Goal: Find specific page/section: Find specific page/section

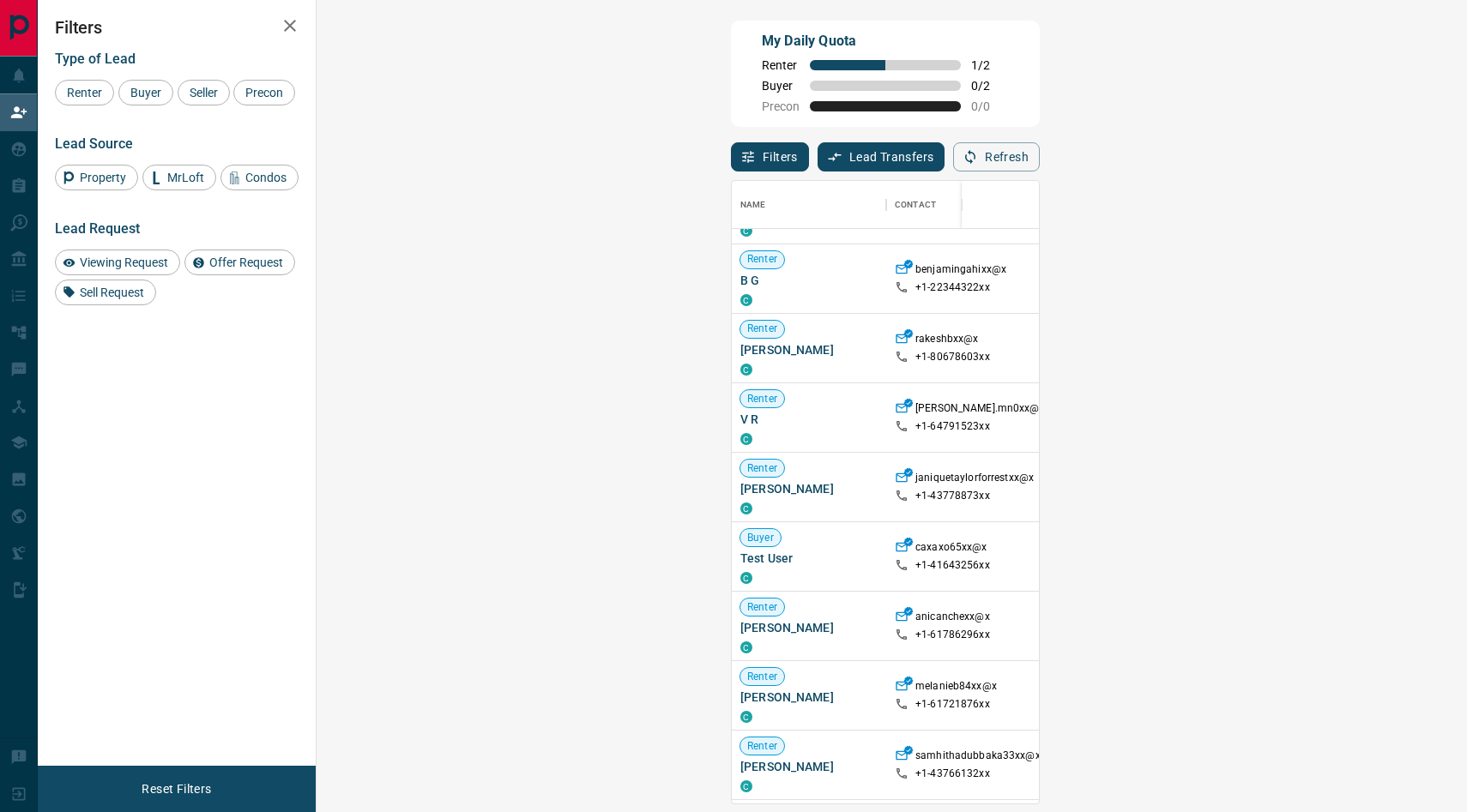
scroll to position [330, 0]
drag, startPoint x: 528, startPoint y: 701, endPoint x: 557, endPoint y: 701, distance: 29.0
click at [915, 701] on p "+1- 61721876xx" at bounding box center [952, 703] width 74 height 15
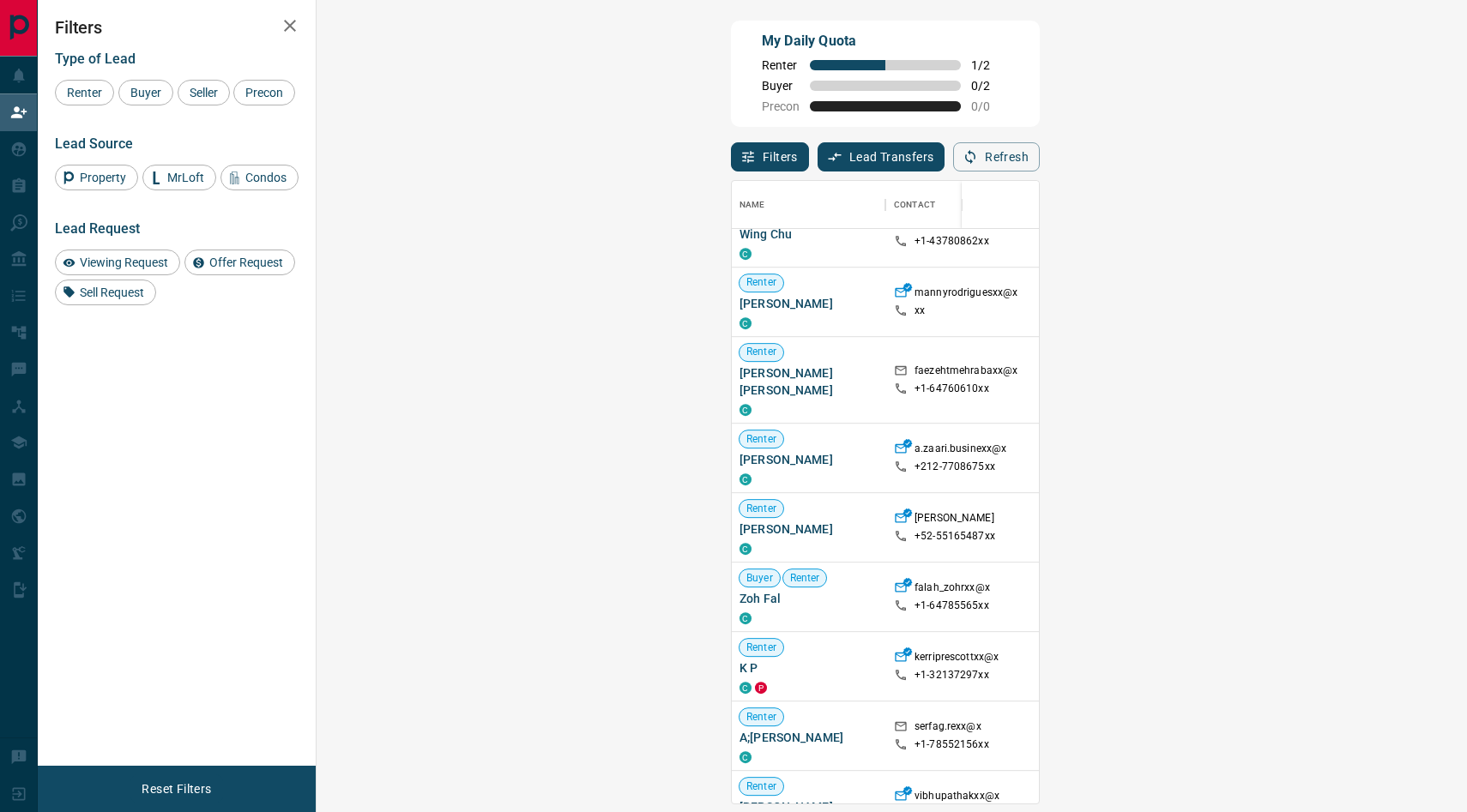
scroll to position [1070, 3]
click at [1392, 299] on span "Viewing Request ( 1 )" at bounding box center [1438, 302] width 95 height 12
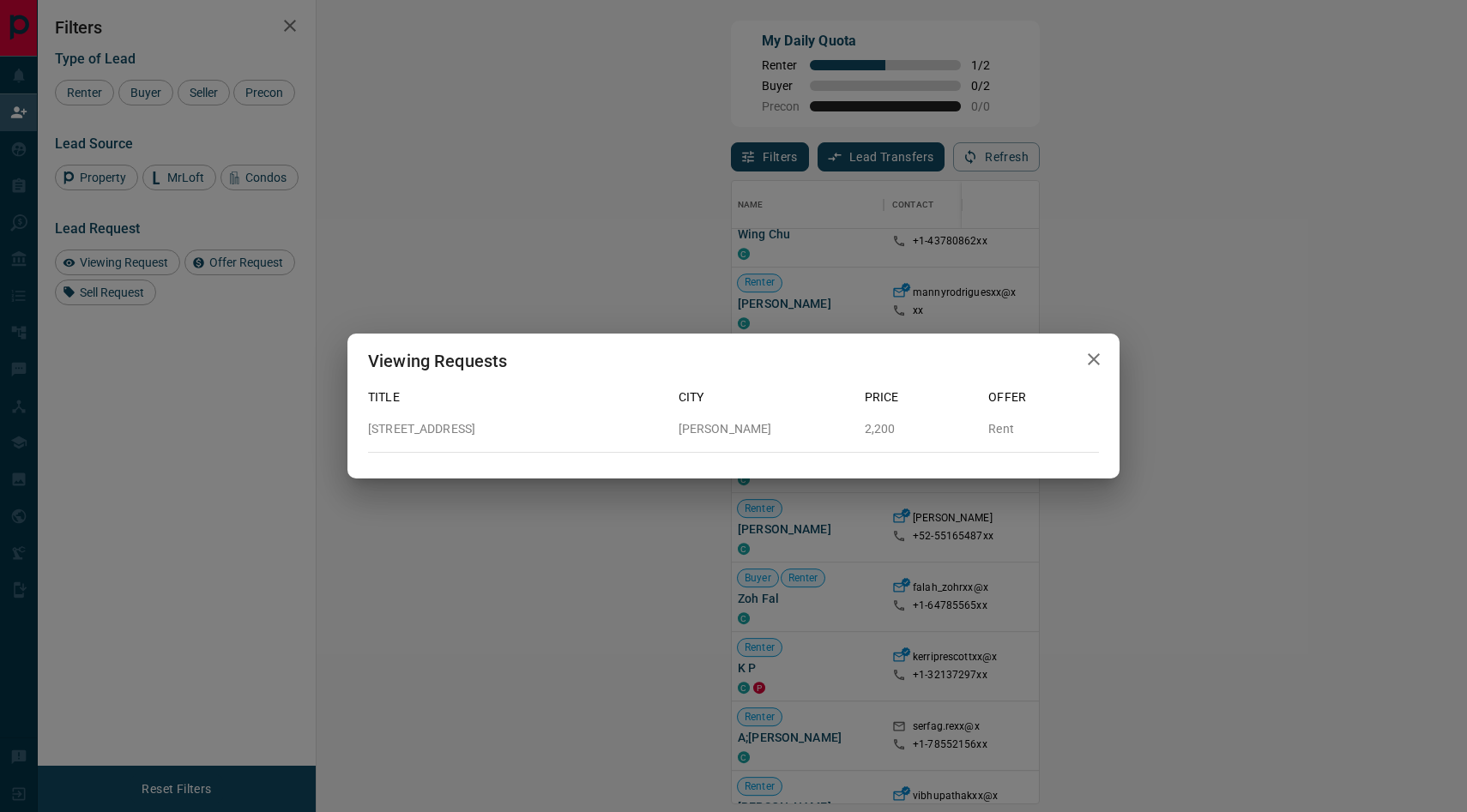
click at [1095, 359] on icon "button" at bounding box center [1094, 360] width 20 height 20
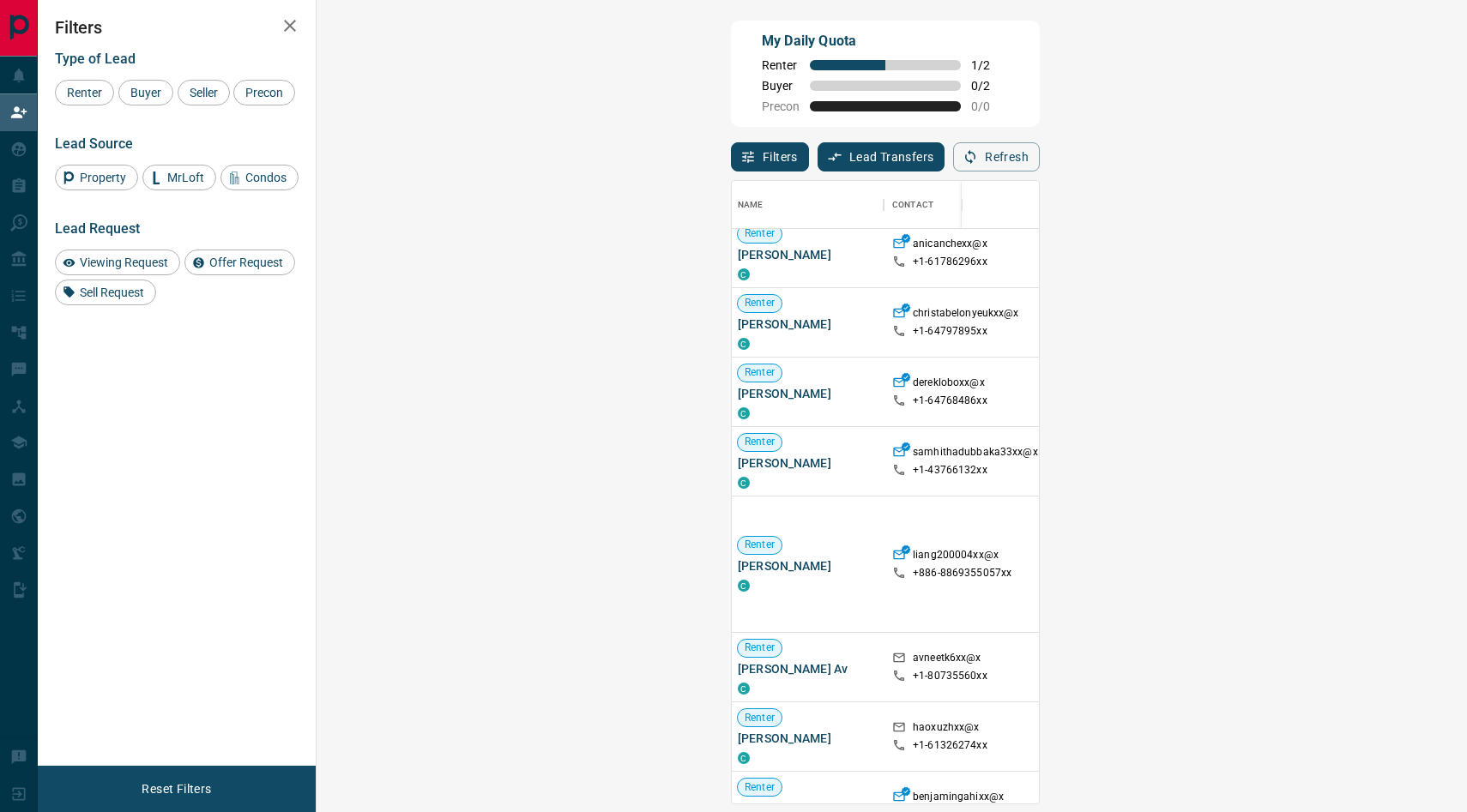
scroll to position [0, 3]
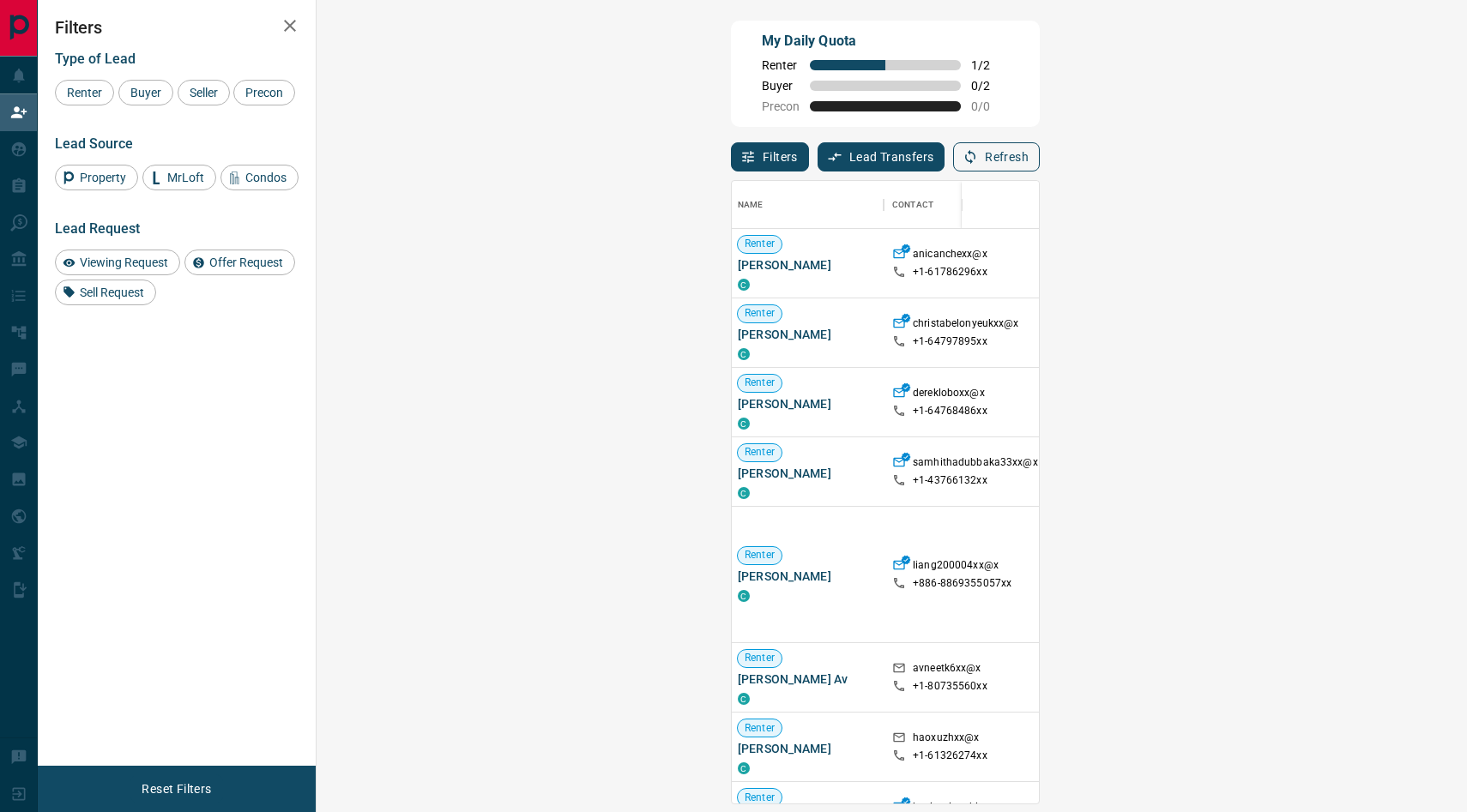
click at [1040, 153] on button "Refresh" at bounding box center [996, 157] width 86 height 29
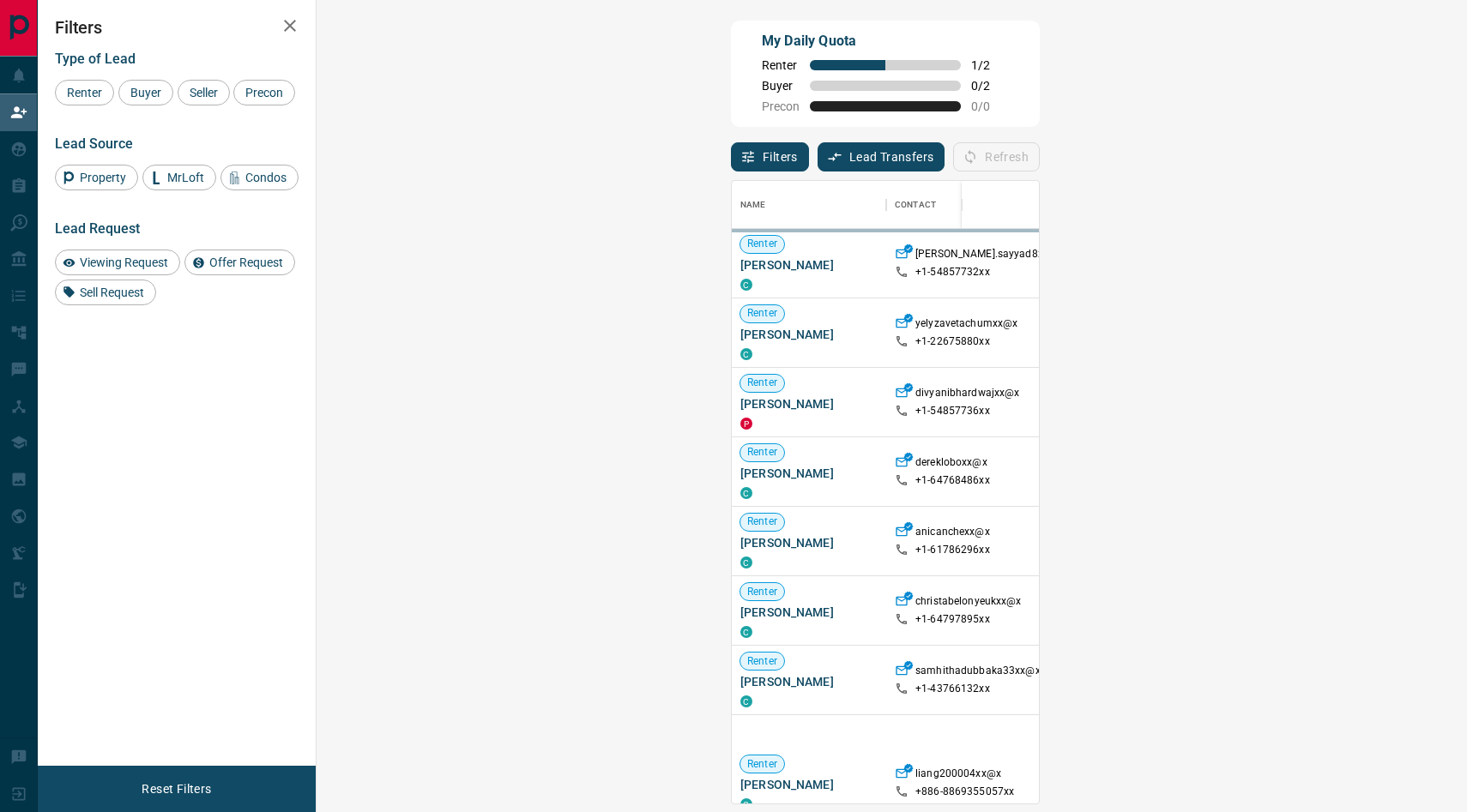
scroll to position [622, 1114]
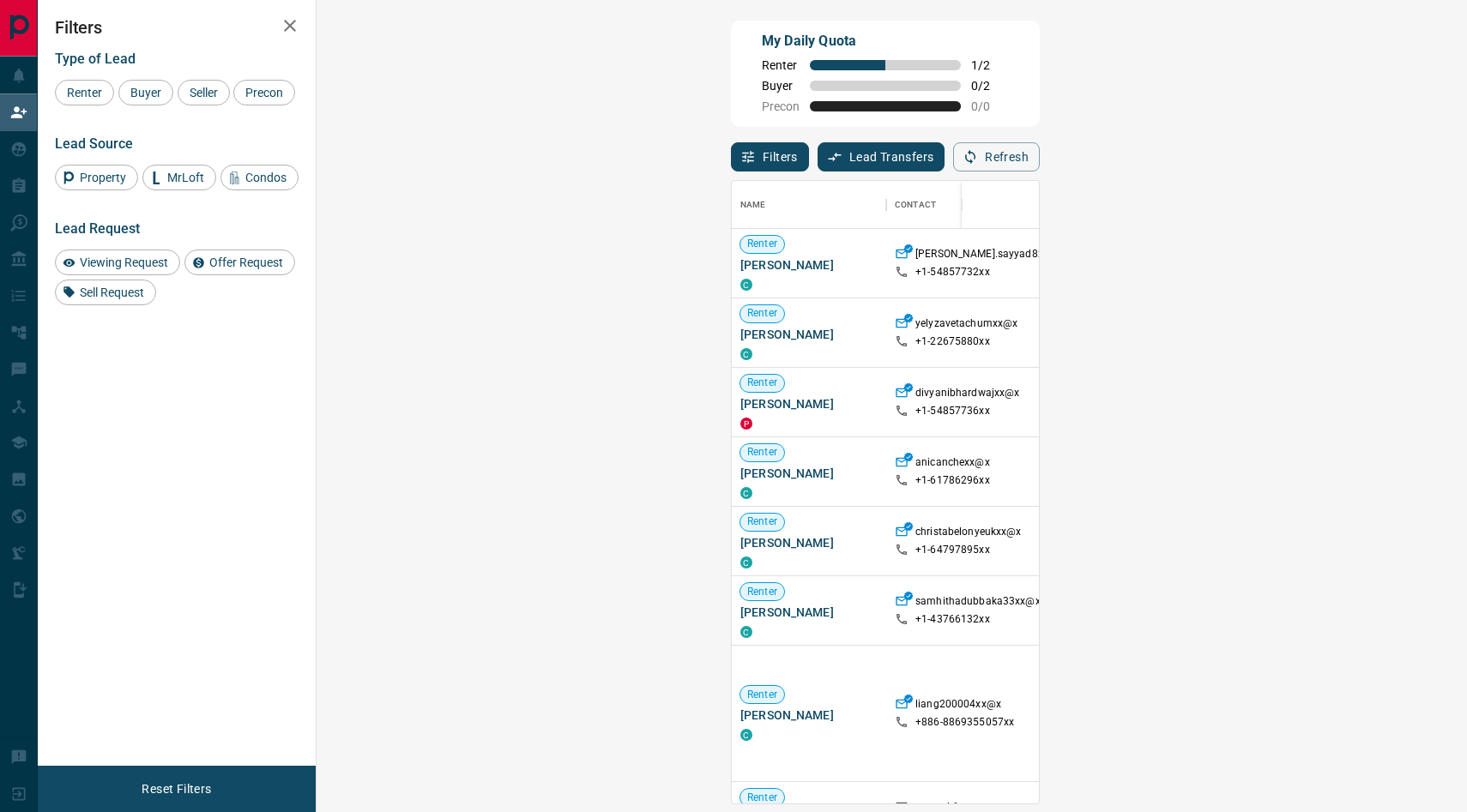
click at [292, 28] on icon "button" at bounding box center [290, 25] width 12 height 12
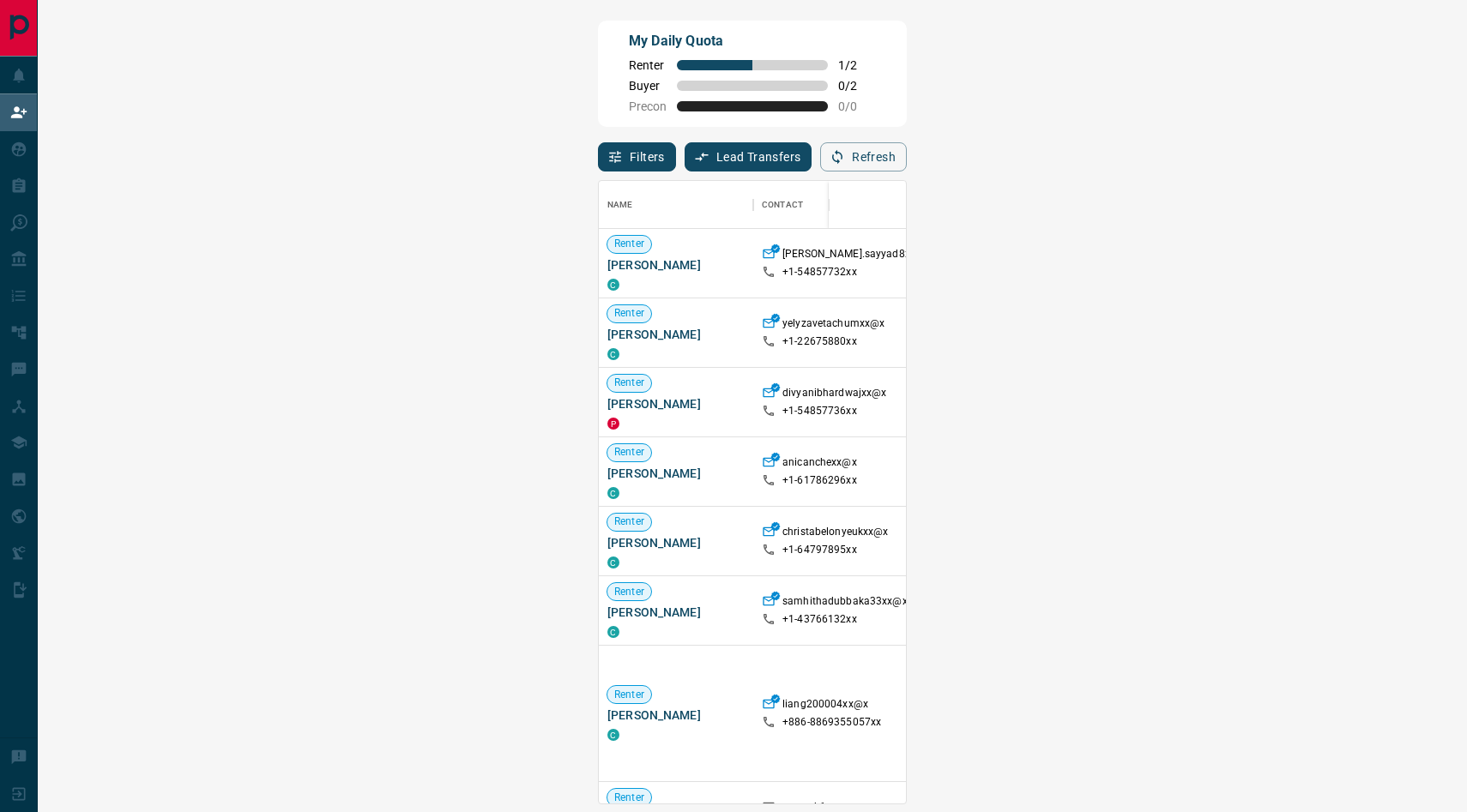
scroll to position [622, 1380]
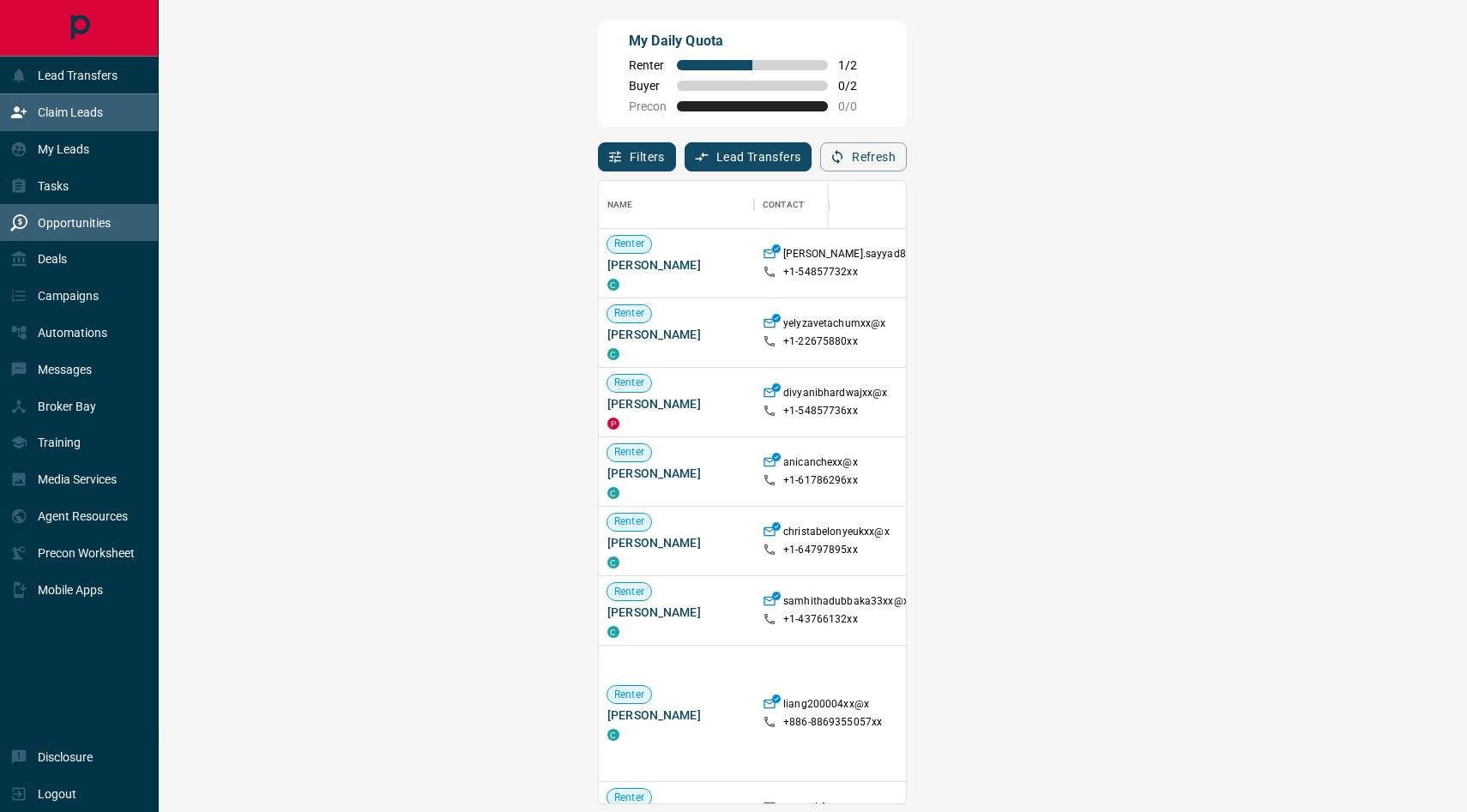
click at [62, 224] on p "Opportunities" at bounding box center [74, 223] width 73 height 14
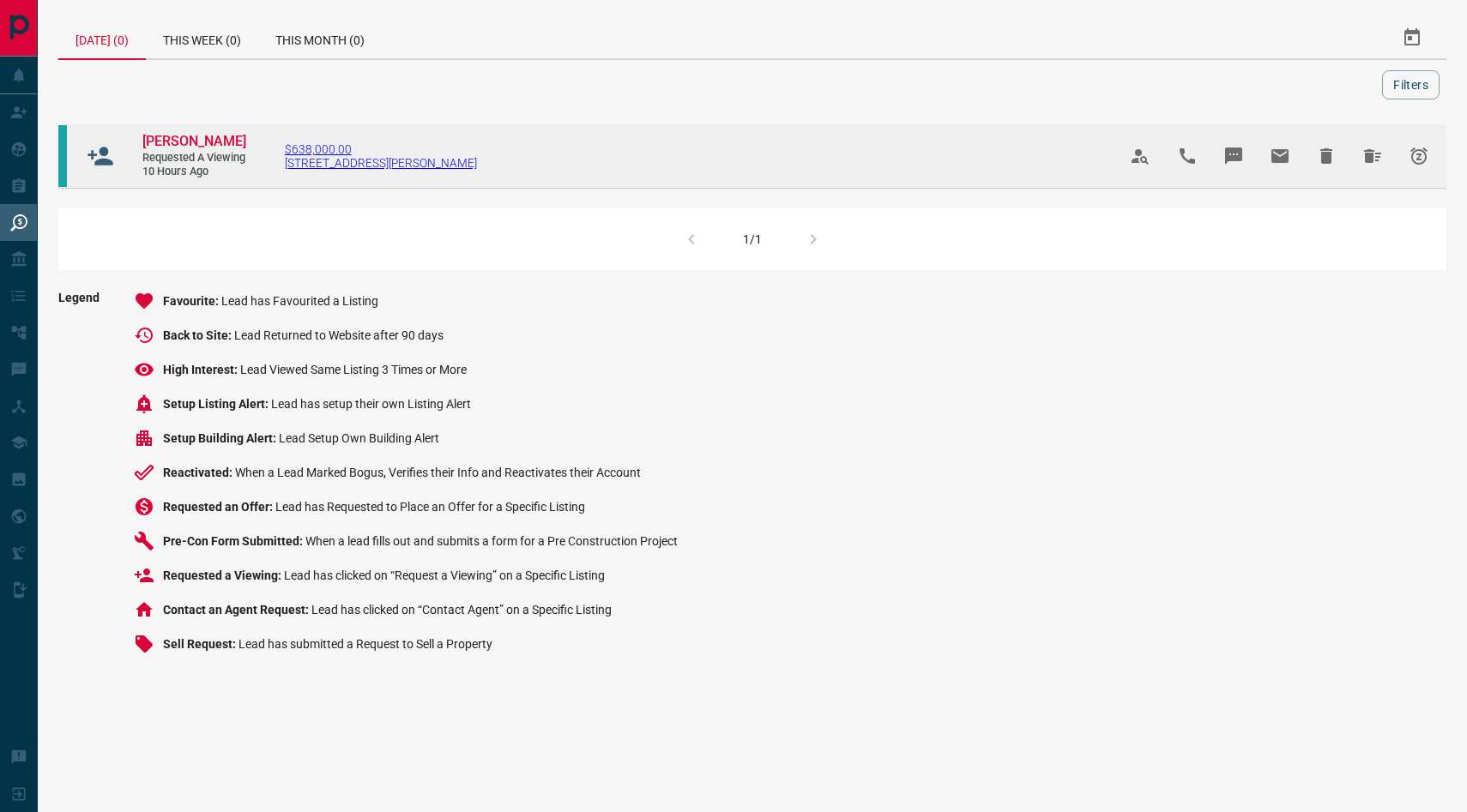
click at [296, 164] on span "138 Downes Street, Toronto, ON" at bounding box center [381, 163] width 192 height 14
click at [168, 138] on span "Raj Kochar" at bounding box center [194, 142] width 104 height 17
